Goal: Find specific page/section: Find specific page/section

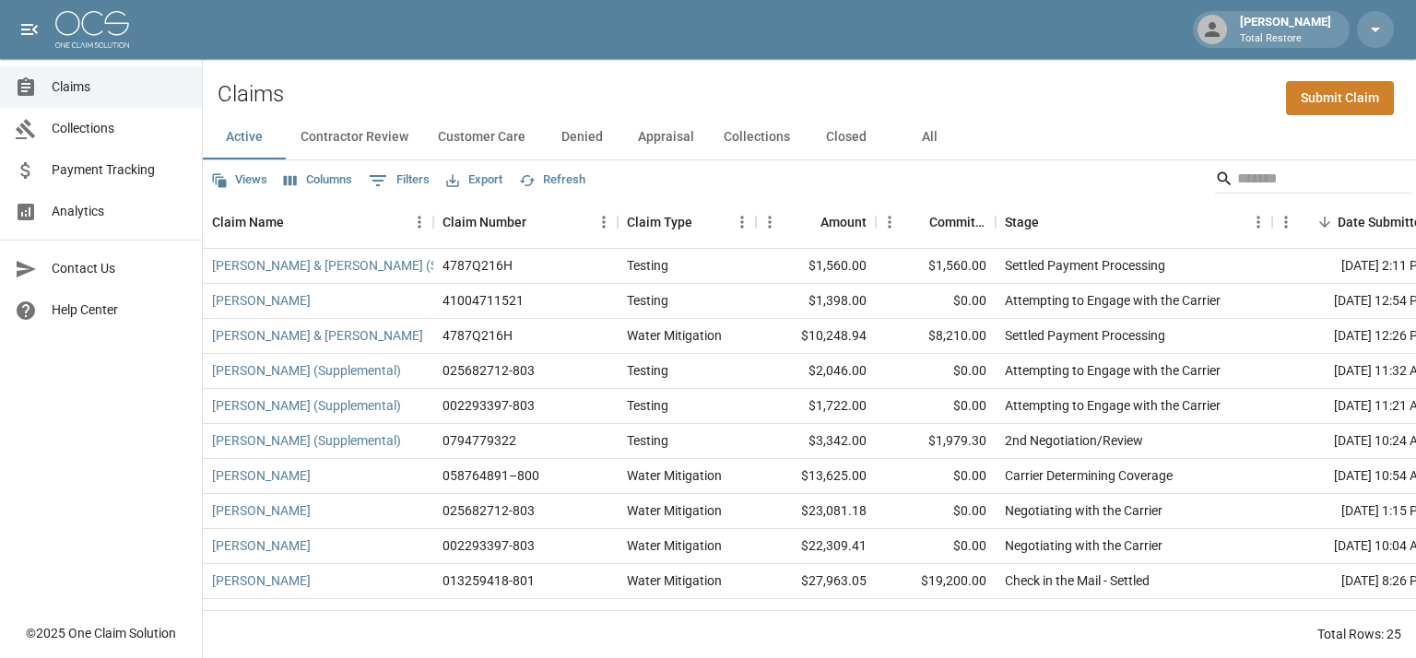
scroll to position [284, 0]
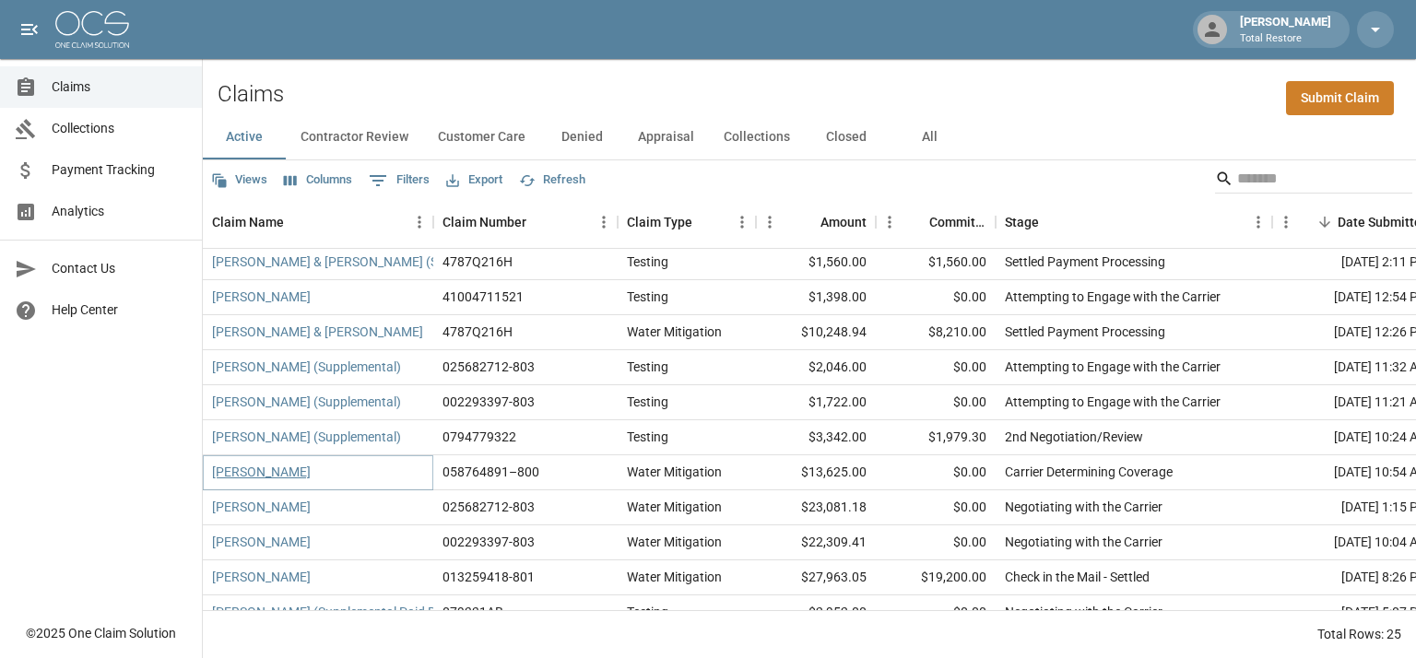
click at [273, 477] on link "[PERSON_NAME]" at bounding box center [261, 472] width 99 height 18
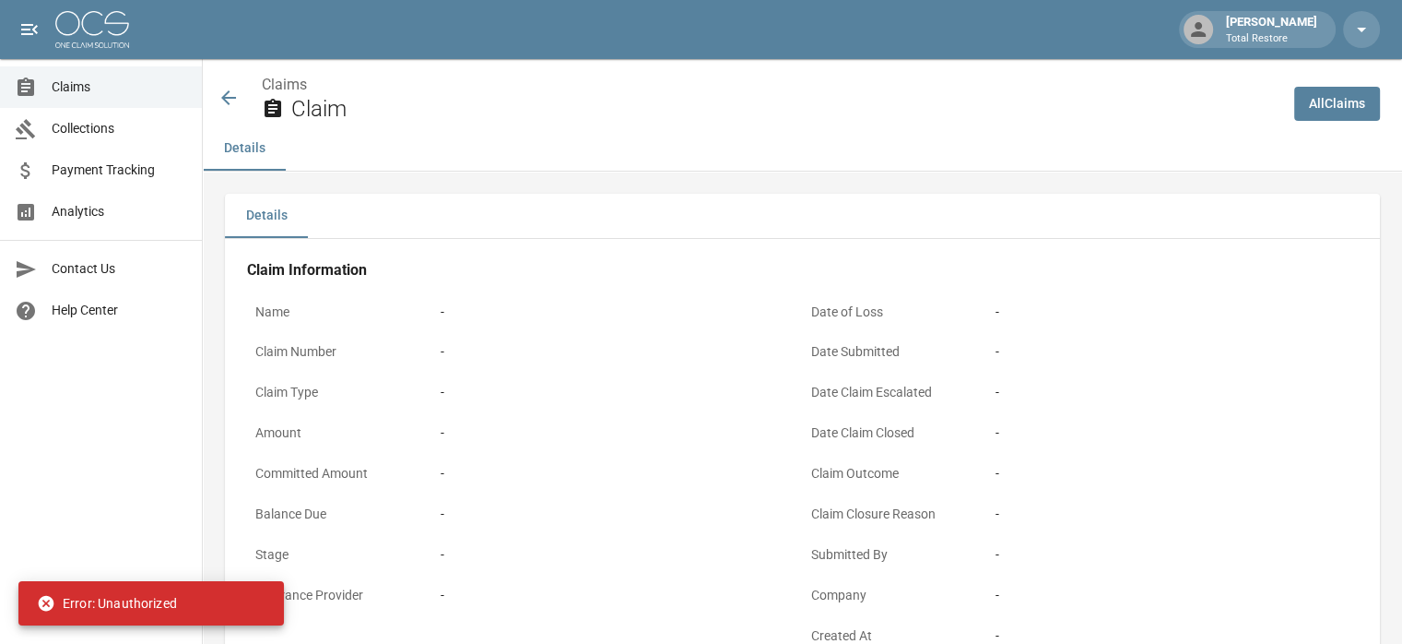
click at [114, 53] on div "[PERSON_NAME] Total Restore" at bounding box center [701, 29] width 1402 height 59
click at [107, 41] on img at bounding box center [92, 29] width 74 height 37
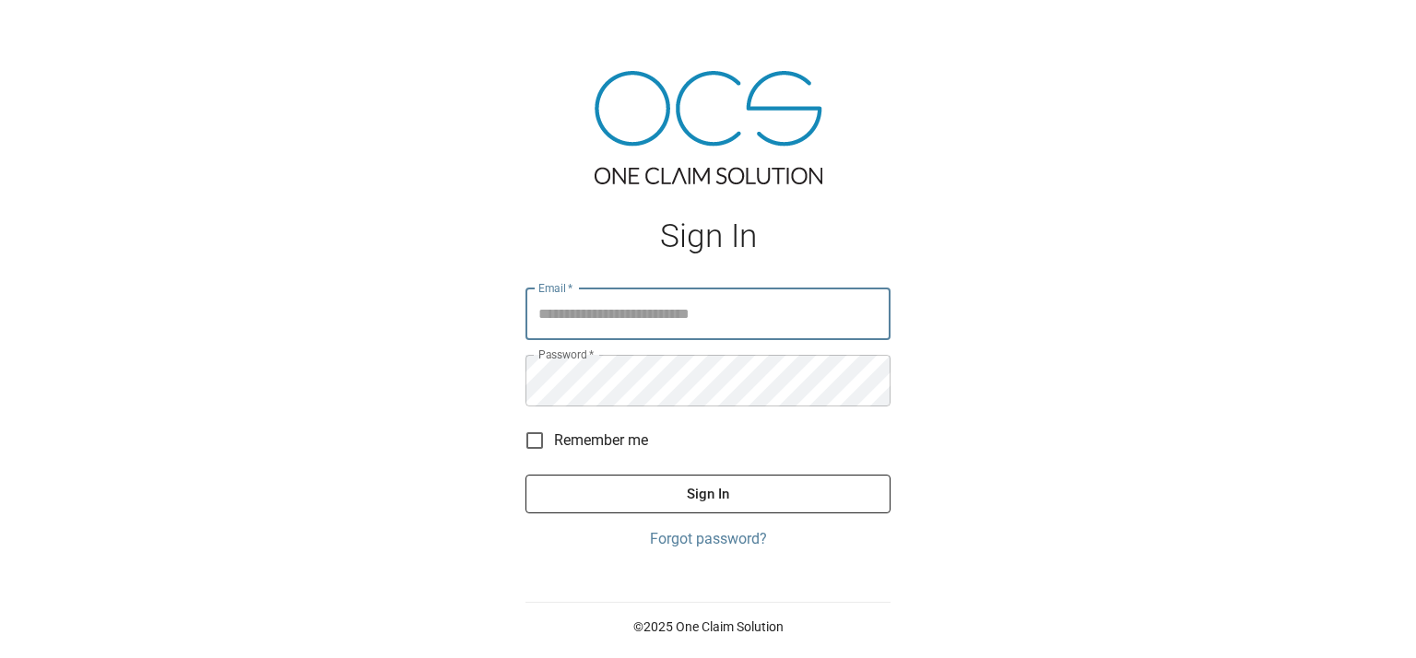
type input "**********"
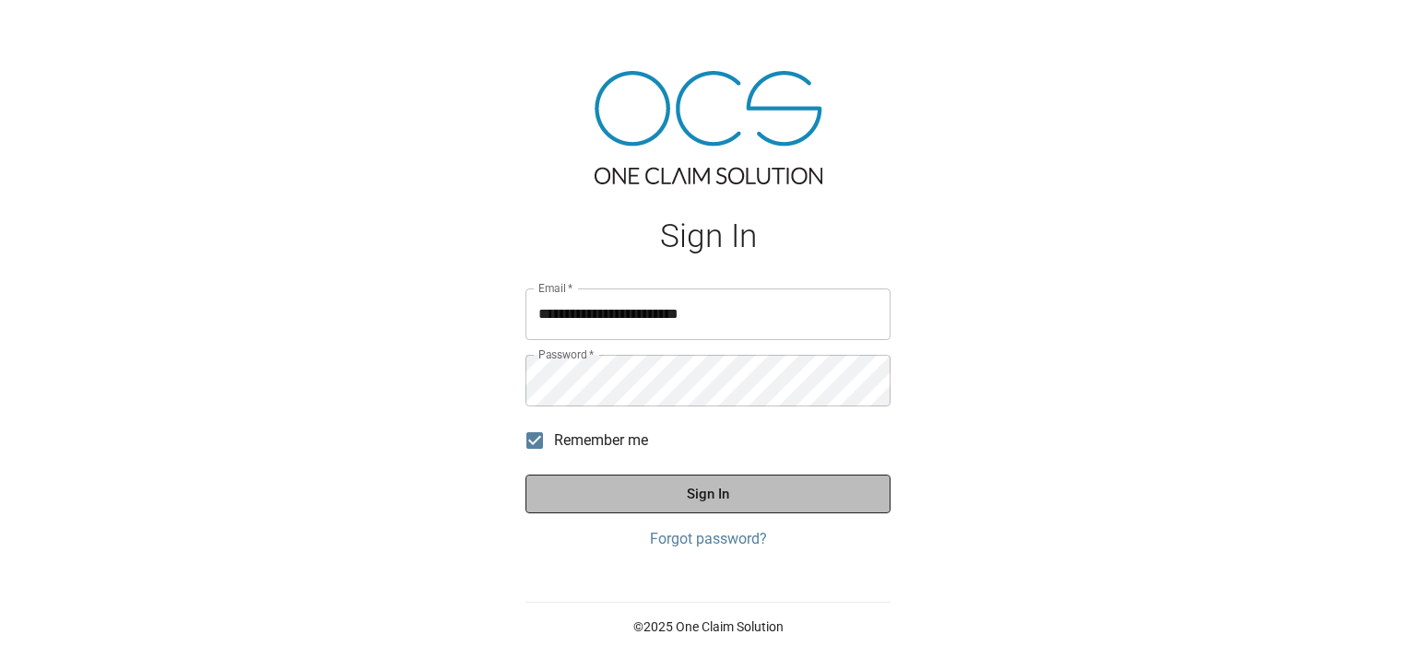
click at [587, 497] on button "Sign In" at bounding box center [708, 494] width 365 height 39
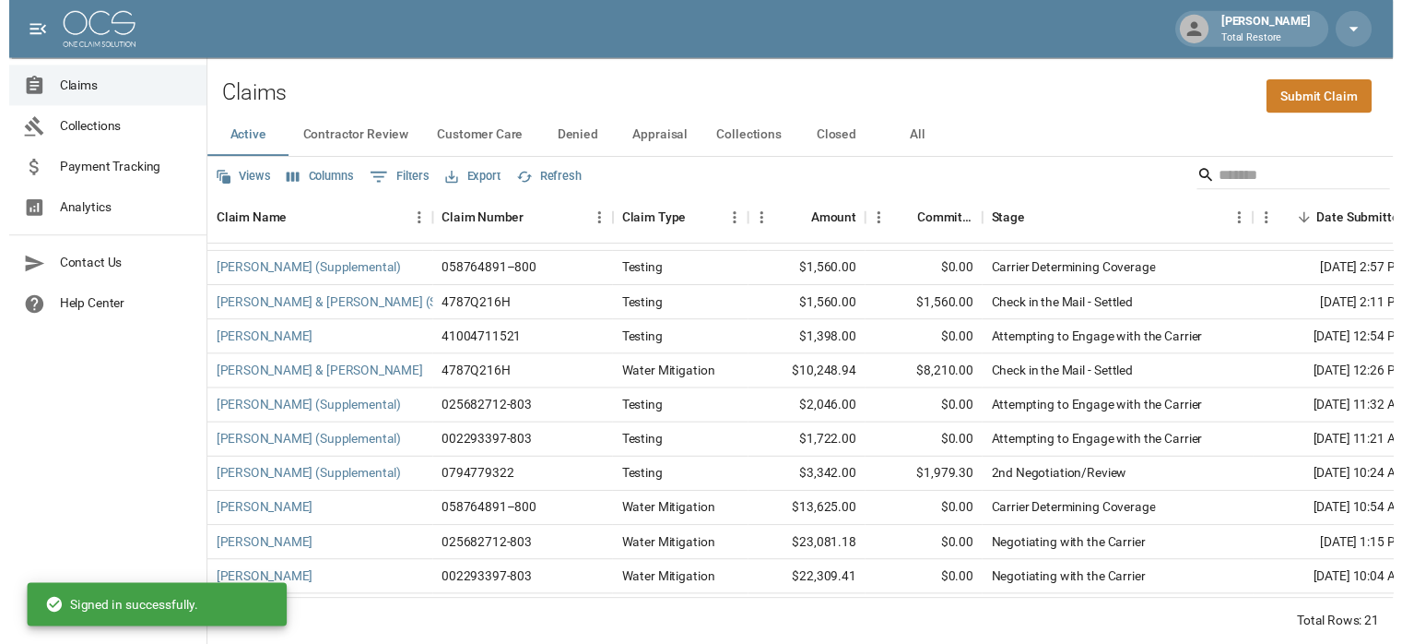
scroll to position [229, 0]
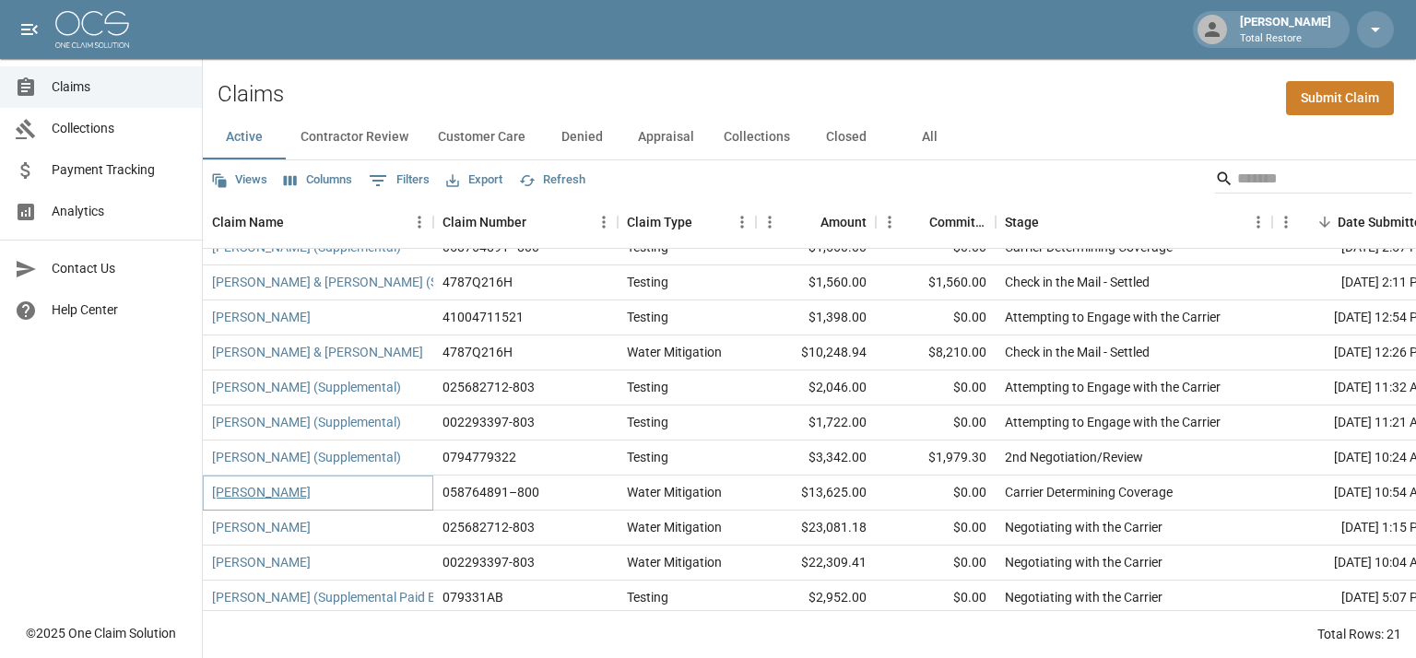
click at [279, 495] on link "[PERSON_NAME]" at bounding box center [261, 492] width 99 height 18
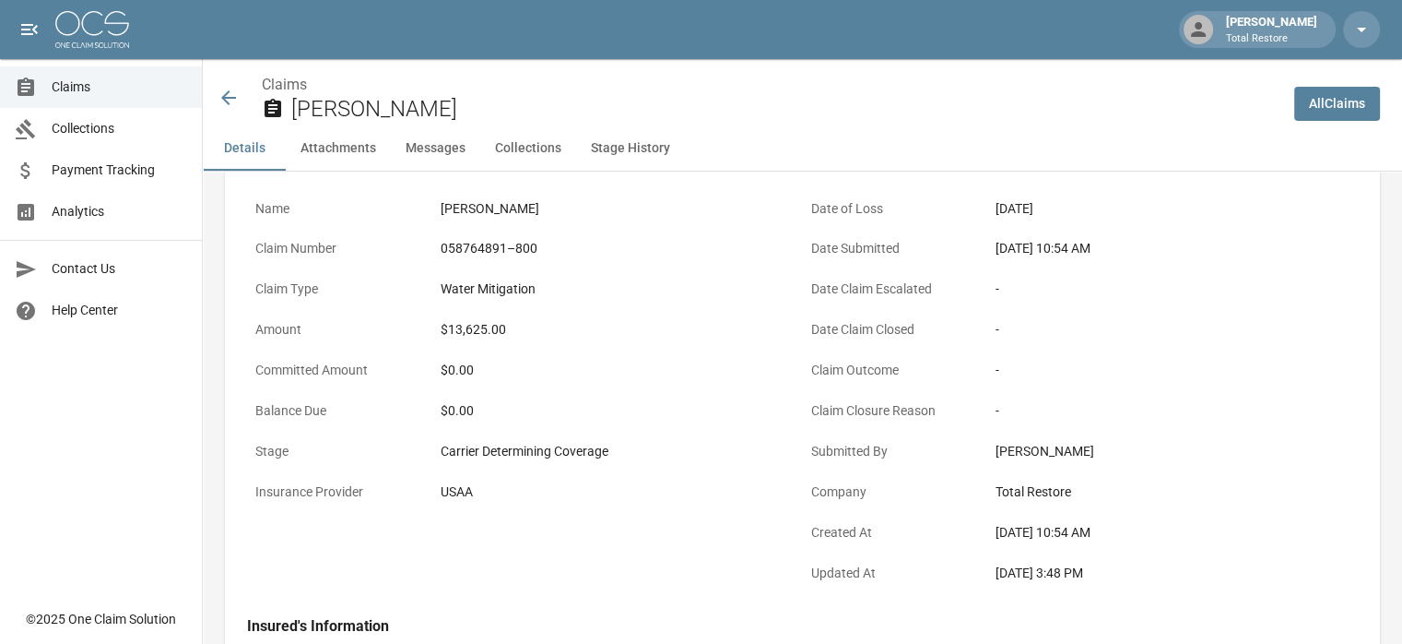
scroll to position [117, 0]
